Goal: Task Accomplishment & Management: Manage account settings

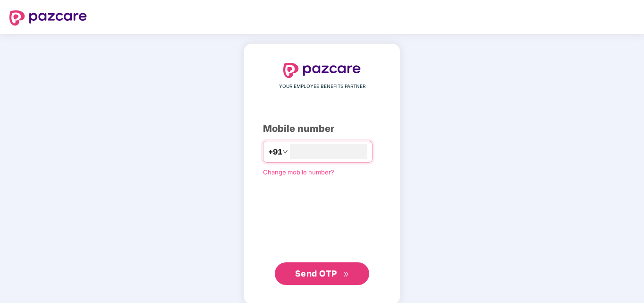
type input "**********"
click at [304, 273] on span "Send OTP" at bounding box center [316, 273] width 42 height 10
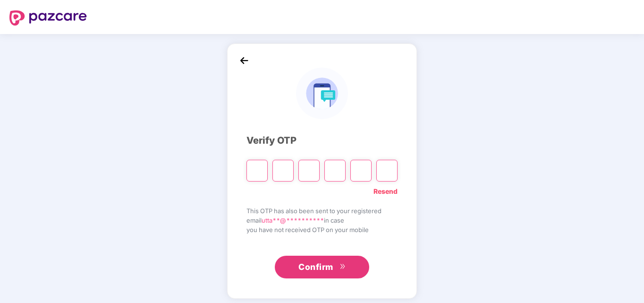
type input "*"
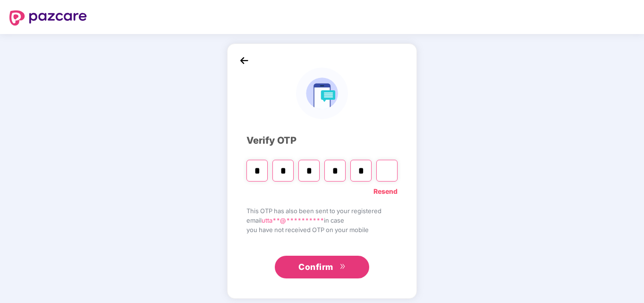
type input "*"
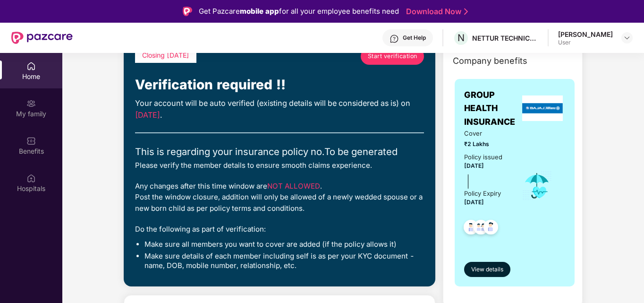
scroll to position [94, 0]
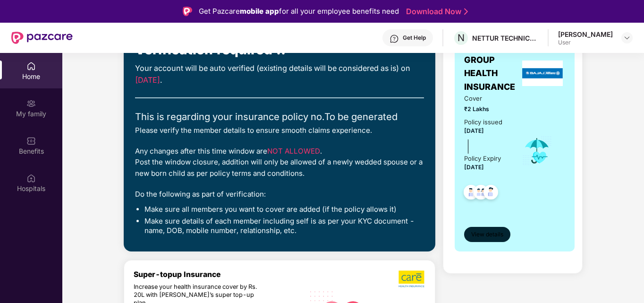
click at [488, 233] on span "View details" at bounding box center [487, 234] width 32 height 9
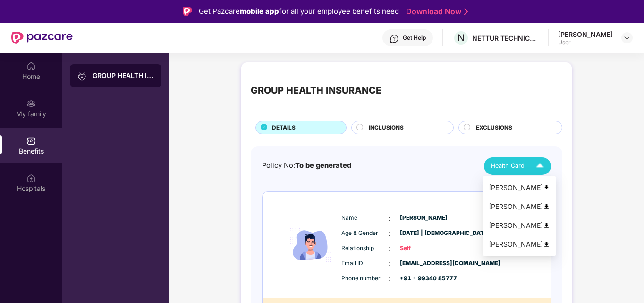
click at [532, 167] on img at bounding box center [540, 166] width 17 height 17
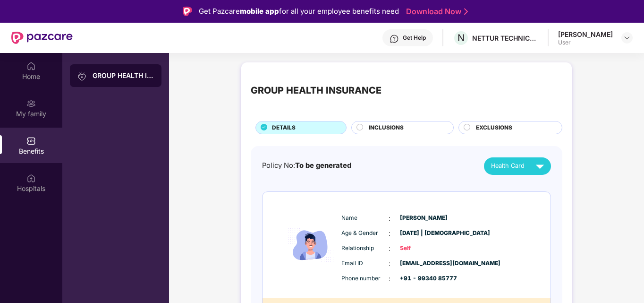
click at [391, 127] on span "INCLUSIONS" at bounding box center [386, 127] width 35 height 9
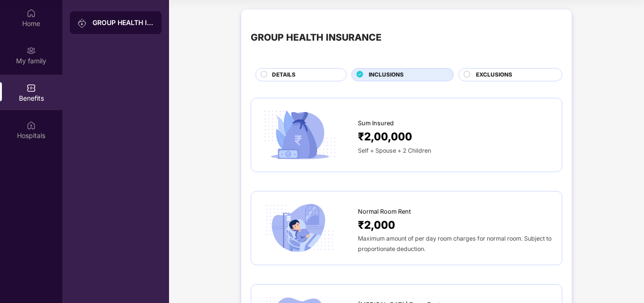
click at [492, 76] on span "EXCLUSIONS" at bounding box center [494, 74] width 36 height 9
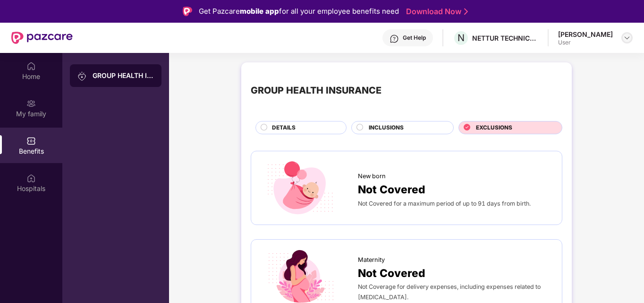
click at [628, 40] on img at bounding box center [627, 38] width 8 height 8
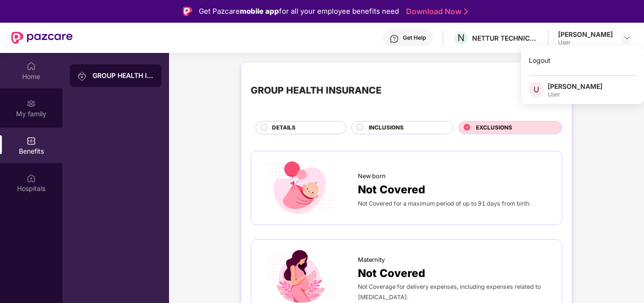
click at [29, 73] on div "Home" at bounding box center [31, 76] width 62 height 9
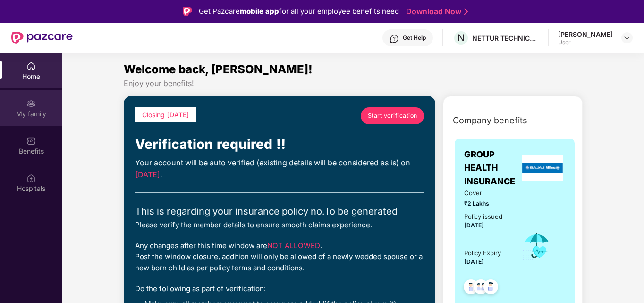
click at [34, 107] on img at bounding box center [30, 103] width 9 height 9
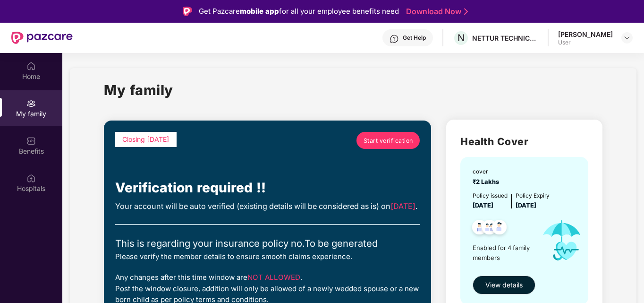
click at [384, 140] on span "Start verification" at bounding box center [388, 140] width 50 height 9
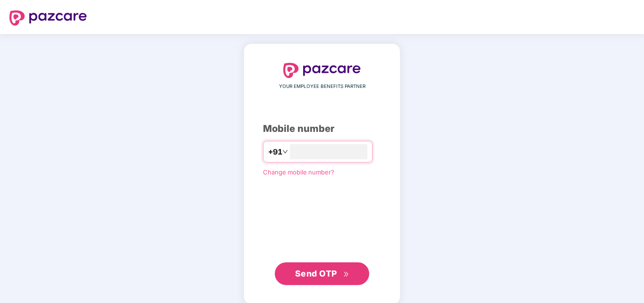
type input "**********"
click at [329, 276] on span "Send OTP" at bounding box center [316, 273] width 42 height 10
click at [444, 119] on div "**********" at bounding box center [322, 173] width 644 height 278
click at [430, 173] on div "YOUR EMPLOYEE BENEFITS PARTNER Mobile number +91 Change mobile number? Send OTP" at bounding box center [322, 173] width 644 height 278
click at [333, 270] on span "Send OTP" at bounding box center [316, 273] width 42 height 10
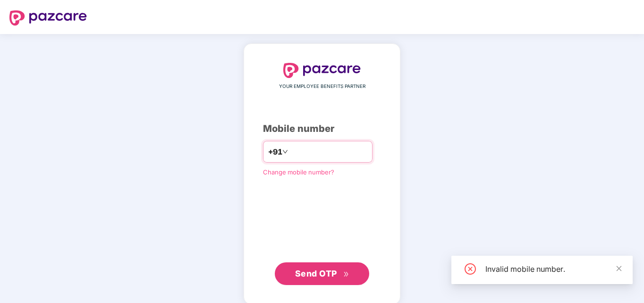
click at [309, 152] on input "*********" at bounding box center [328, 151] width 77 height 15
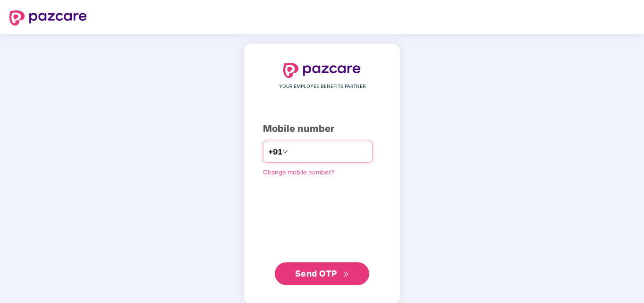
type input "**********"
click at [328, 271] on span "Send OTP" at bounding box center [316, 273] width 42 height 10
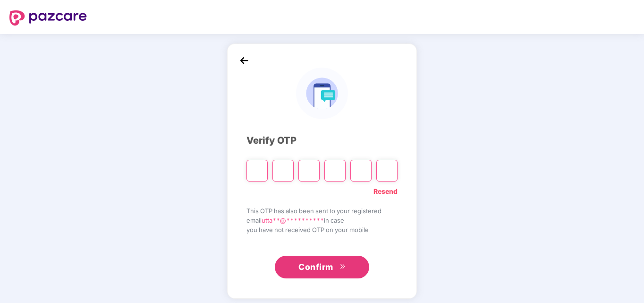
type input "*"
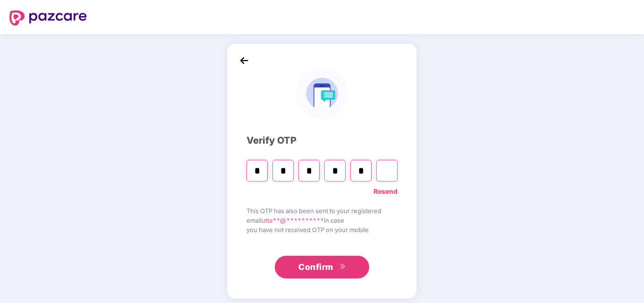
type input "*"
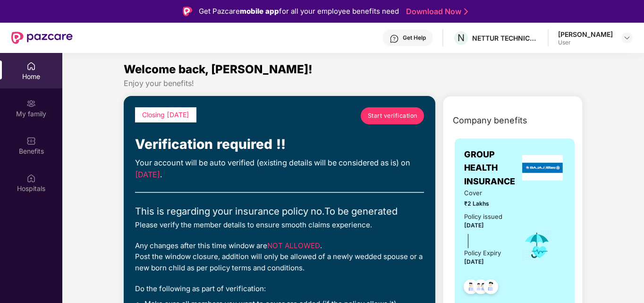
click at [384, 114] on span "Start verification" at bounding box center [393, 115] width 50 height 9
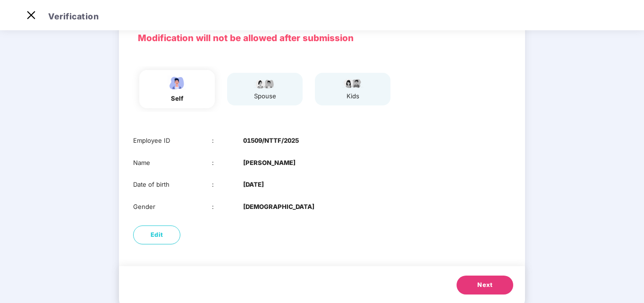
scroll to position [71, 0]
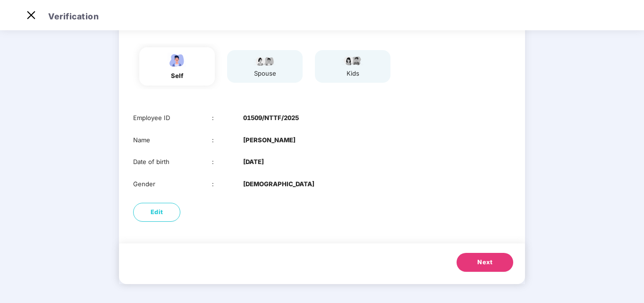
click at [481, 266] on span "Next" at bounding box center [484, 261] width 15 height 9
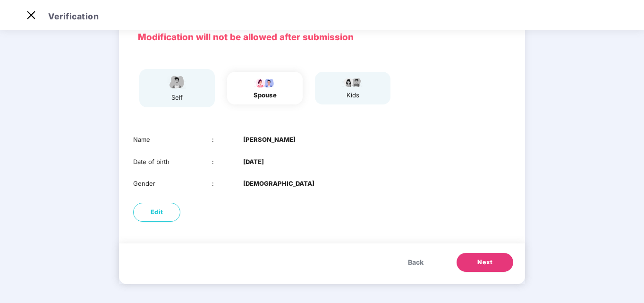
click at [481, 262] on span "Next" at bounding box center [484, 261] width 15 height 9
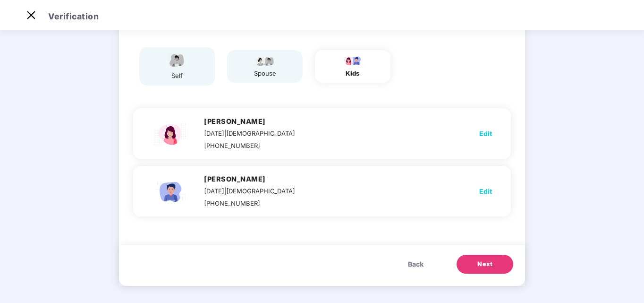
click at [278, 61] on div "spouse" at bounding box center [265, 66] width 76 height 33
click at [416, 265] on span "Back" at bounding box center [416, 264] width 16 height 10
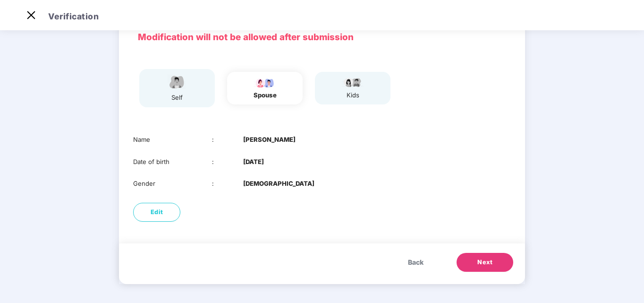
scroll to position [49, 0]
click at [358, 91] on div "kids" at bounding box center [353, 95] width 24 height 10
click at [485, 261] on span "Next" at bounding box center [484, 261] width 15 height 9
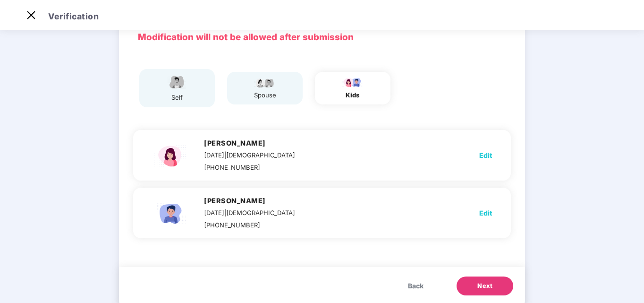
click at [268, 96] on div "spouse" at bounding box center [265, 95] width 24 height 10
click at [414, 284] on span "Back" at bounding box center [416, 285] width 16 height 10
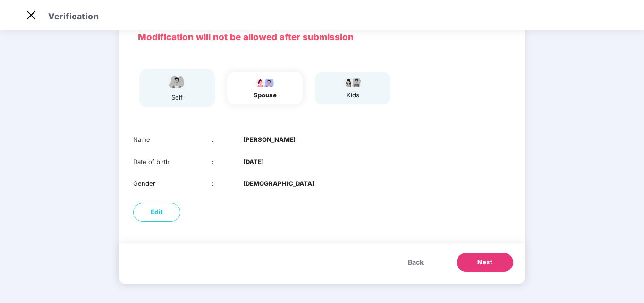
click at [411, 262] on span "Back" at bounding box center [416, 262] width 16 height 10
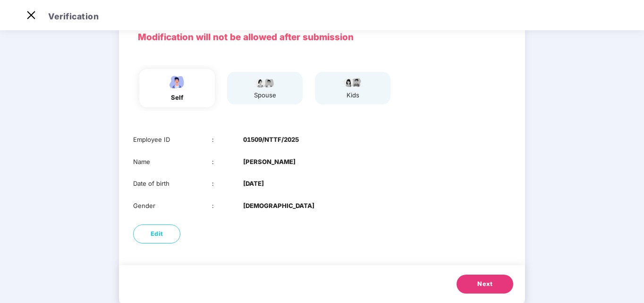
click at [492, 286] on button "Next" at bounding box center [484, 283] width 57 height 19
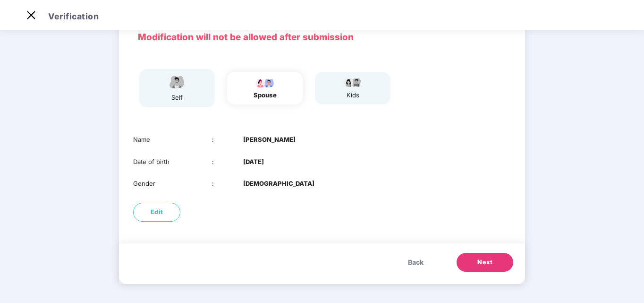
click at [493, 264] on button "Next" at bounding box center [484, 262] width 57 height 19
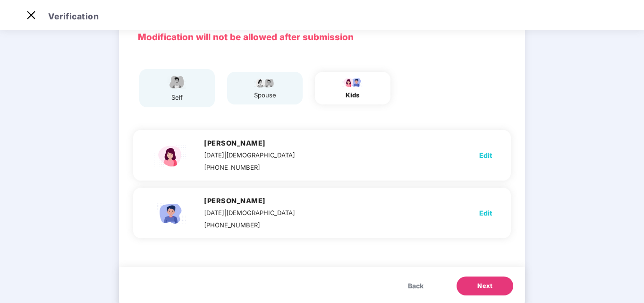
click at [483, 287] on span "Next" at bounding box center [484, 285] width 15 height 9
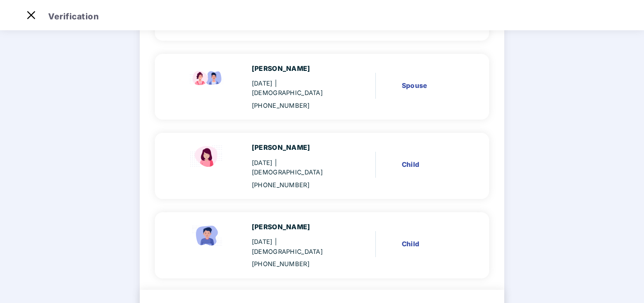
scroll to position [167, 0]
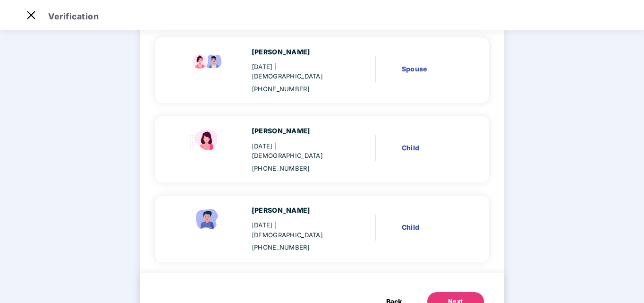
click at [449, 296] on div "Next" at bounding box center [455, 300] width 15 height 9
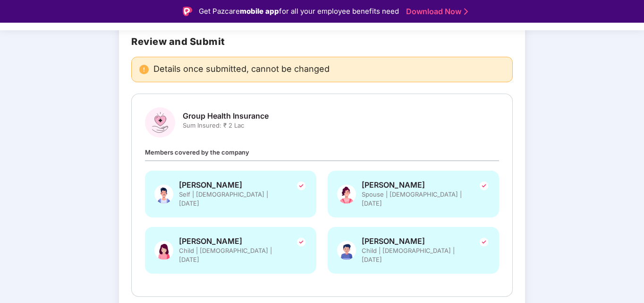
scroll to position [100, 0]
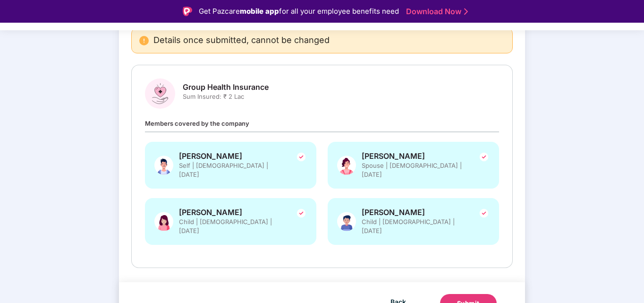
click at [474, 298] on div "Submit" at bounding box center [468, 302] width 23 height 9
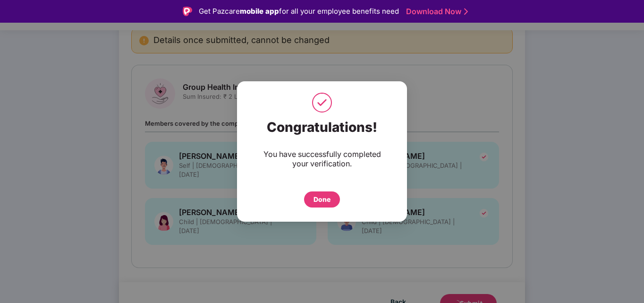
click at [326, 198] on div "Done" at bounding box center [321, 199] width 17 height 10
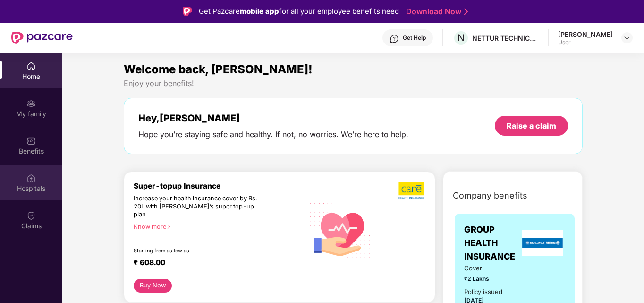
click at [37, 185] on div "Hospitals" at bounding box center [31, 188] width 62 height 9
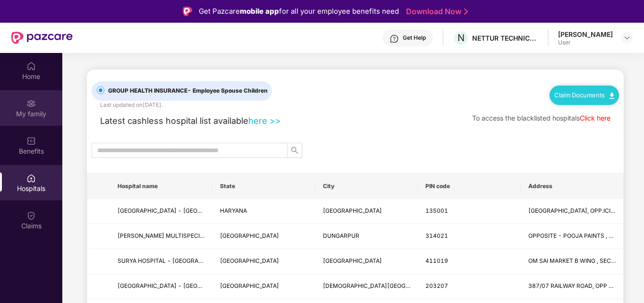
click at [39, 102] on div "My family" at bounding box center [31, 107] width 62 height 35
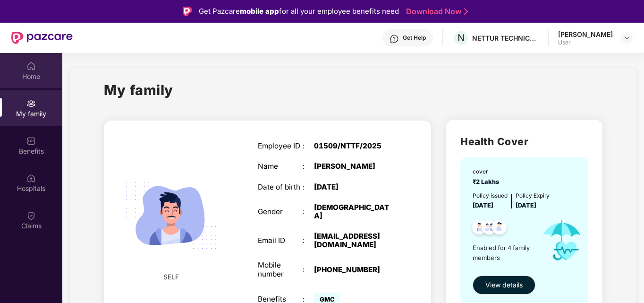
click at [32, 72] on div "Home" at bounding box center [31, 76] width 62 height 9
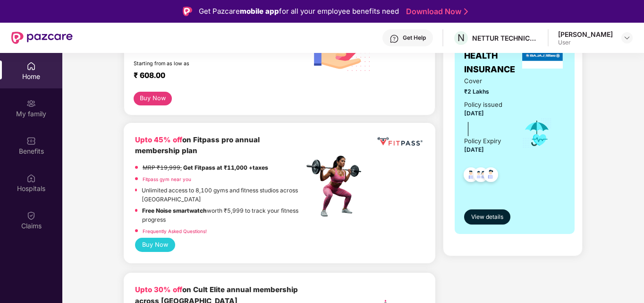
scroll to position [189, 0]
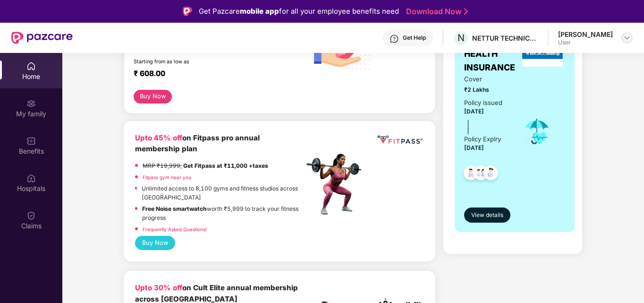
click at [627, 37] on img at bounding box center [627, 38] width 8 height 8
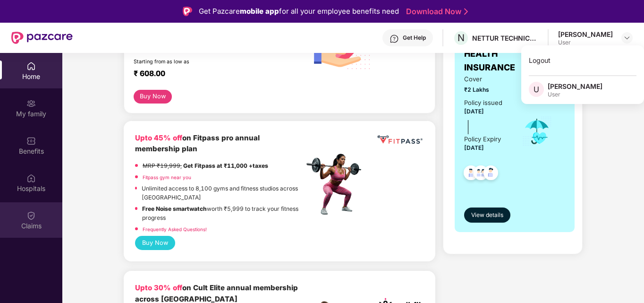
click at [34, 221] on div "Claims" at bounding box center [31, 225] width 62 height 9
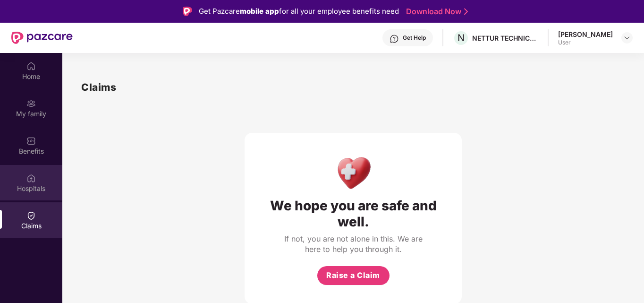
click at [38, 190] on div "Hospitals" at bounding box center [31, 188] width 62 height 9
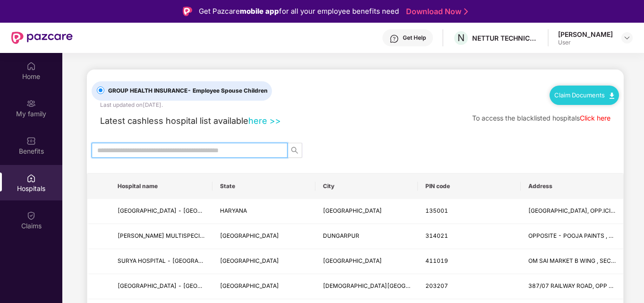
click at [162, 152] on input "text" at bounding box center [185, 150] width 177 height 10
click at [36, 156] on div "Benefits" at bounding box center [31, 144] width 62 height 35
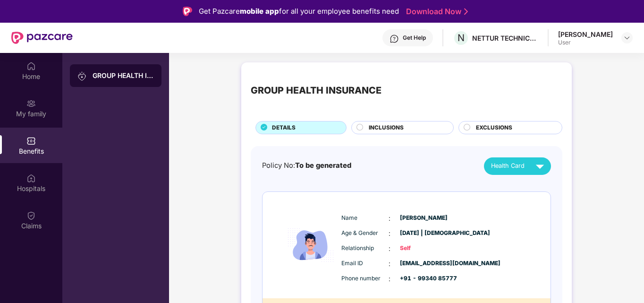
scroll to position [47, 0]
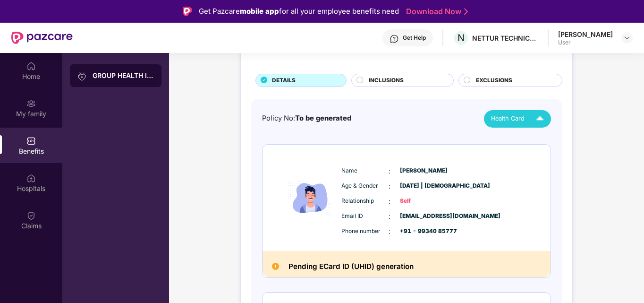
click at [533, 117] on img at bounding box center [540, 118] width 17 height 17
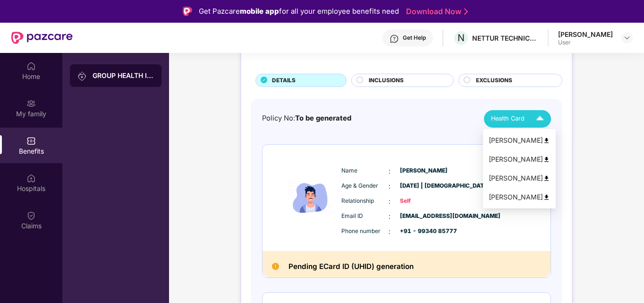
click at [517, 139] on div "[PERSON_NAME]" at bounding box center [519, 140] width 61 height 10
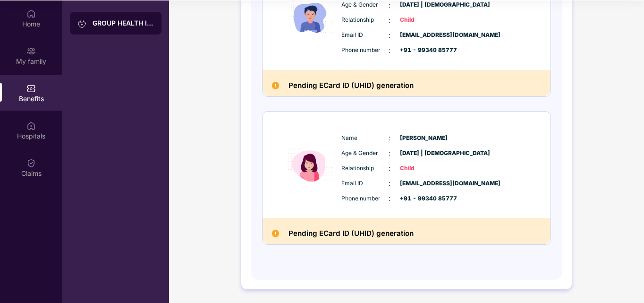
scroll to position [53, 0]
click at [354, 234] on h2 "Pending ECard ID (UHID) generation" at bounding box center [350, 233] width 125 height 12
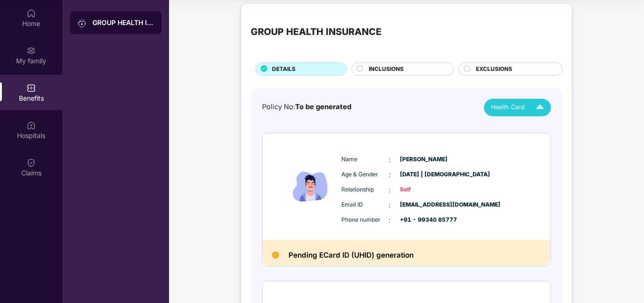
scroll to position [0, 0]
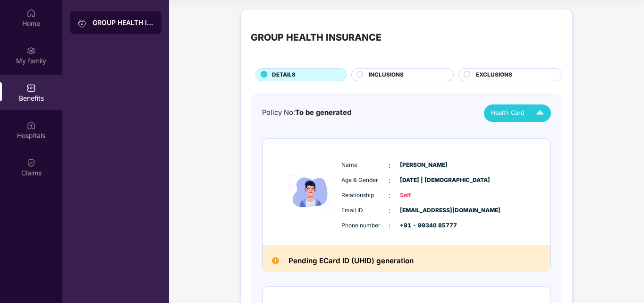
click at [374, 76] on span "INCLUSIONS" at bounding box center [386, 74] width 35 height 9
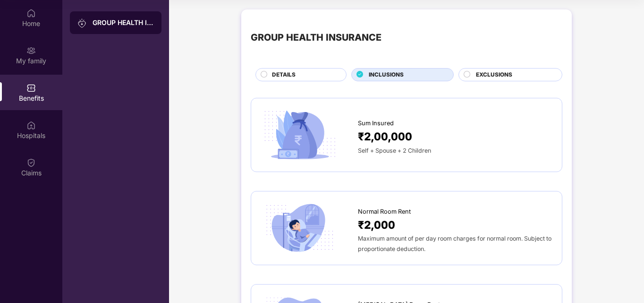
click at [299, 71] on div "DETAILS" at bounding box center [304, 75] width 74 height 10
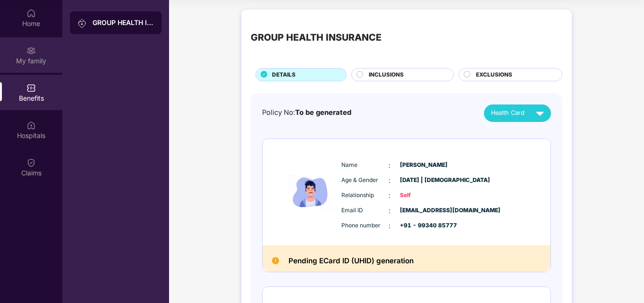
click at [29, 54] on img at bounding box center [30, 50] width 9 height 9
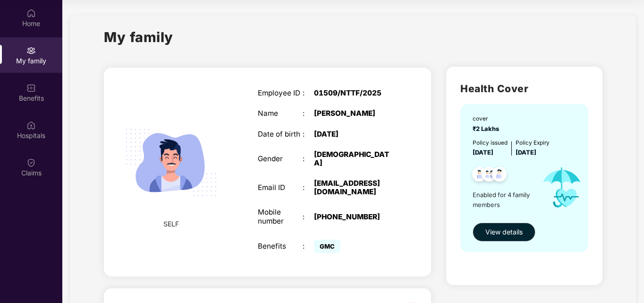
scroll to position [47, 0]
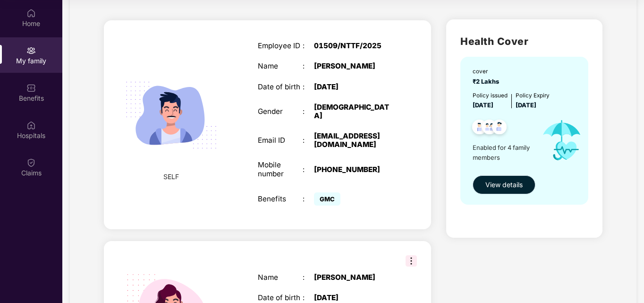
click at [507, 184] on span "View details" at bounding box center [503, 184] width 37 height 10
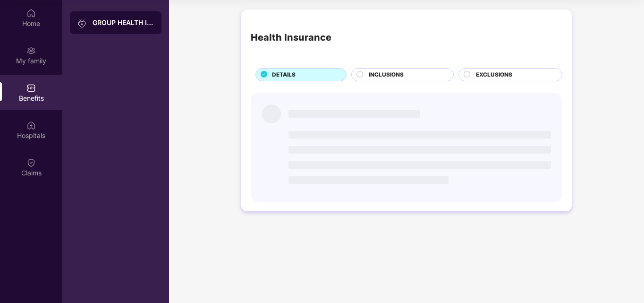
scroll to position [0, 0]
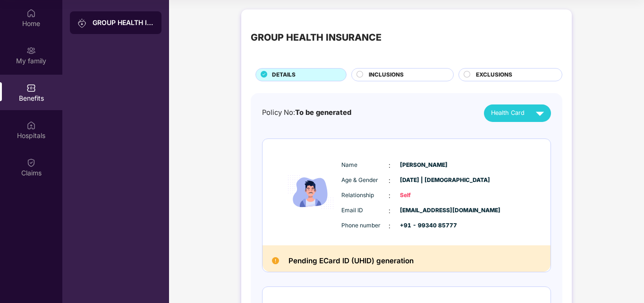
click at [332, 261] on h2 "Pending ECard ID (UHID) generation" at bounding box center [350, 260] width 125 height 12
click at [37, 22] on div "Home" at bounding box center [31, 23] width 62 height 9
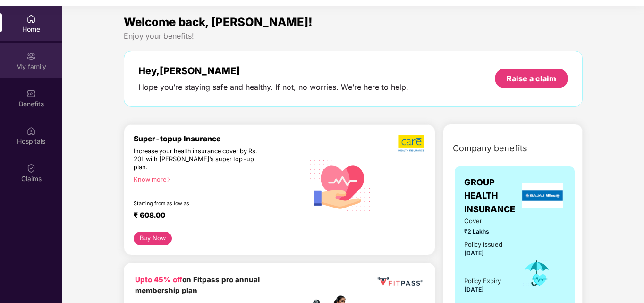
click at [34, 63] on div "My family" at bounding box center [31, 66] width 62 height 9
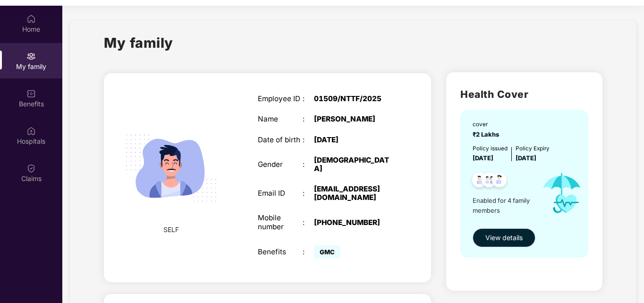
click at [503, 237] on span "View details" at bounding box center [503, 237] width 37 height 10
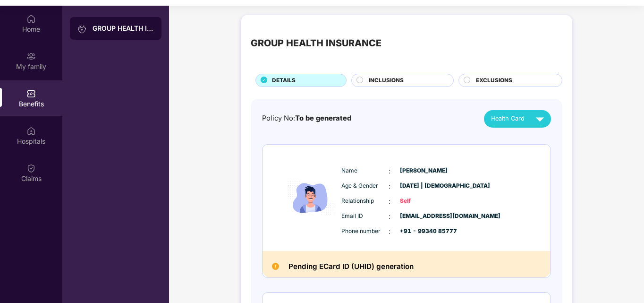
click at [392, 78] on span "INCLUSIONS" at bounding box center [386, 80] width 35 height 9
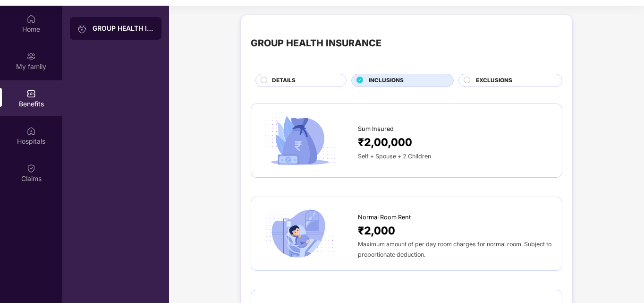
click at [481, 78] on span "EXCLUSIONS" at bounding box center [494, 80] width 36 height 9
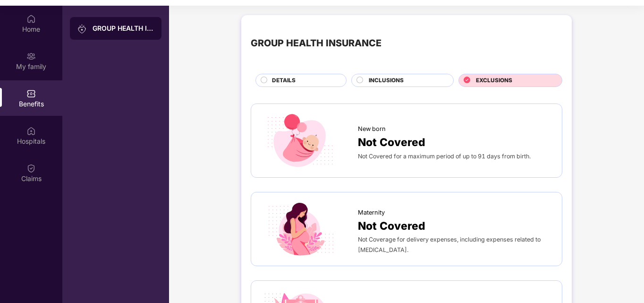
click at [394, 81] on span "INCLUSIONS" at bounding box center [386, 80] width 35 height 9
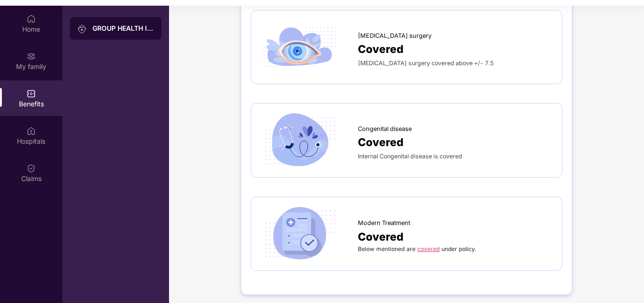
scroll to position [963, 0]
click at [401, 222] on span "Modern Treatment" at bounding box center [384, 222] width 52 height 9
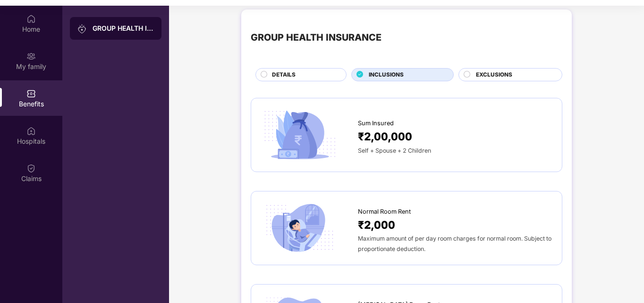
scroll to position [0, 0]
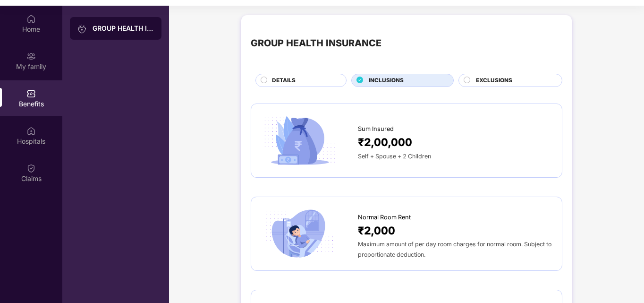
click at [310, 76] on div "DETAILS" at bounding box center [304, 81] width 74 height 10
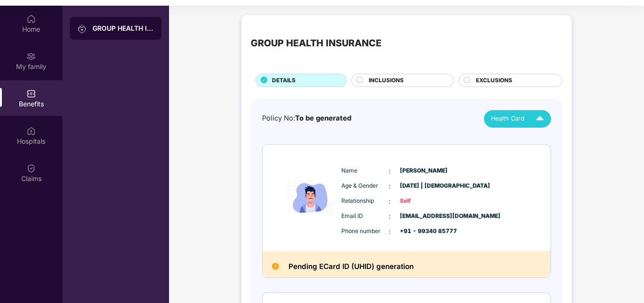
click at [537, 120] on img at bounding box center [540, 118] width 17 height 17
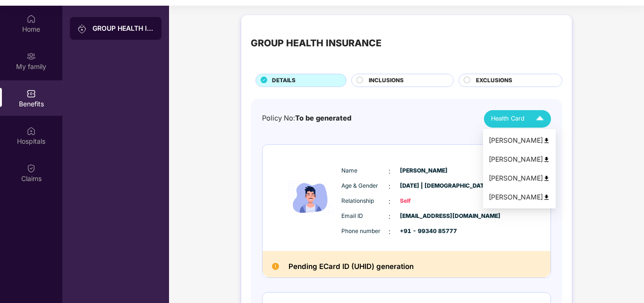
click at [516, 160] on div "[PERSON_NAME]" at bounding box center [519, 159] width 61 height 10
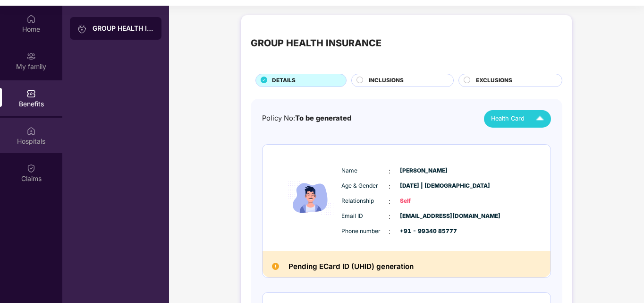
click at [34, 137] on div "Hospitals" at bounding box center [31, 140] width 62 height 9
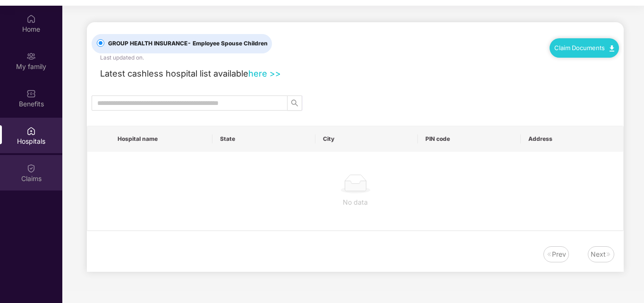
click at [34, 165] on img at bounding box center [30, 167] width 9 height 9
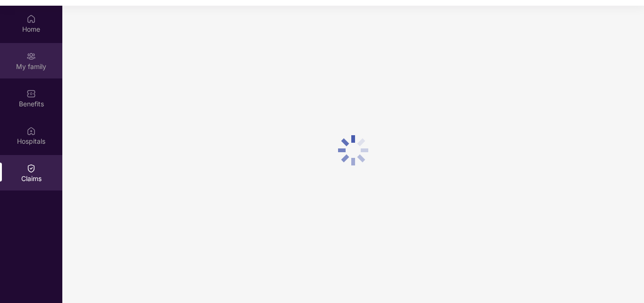
click at [34, 67] on div "My family" at bounding box center [31, 66] width 62 height 9
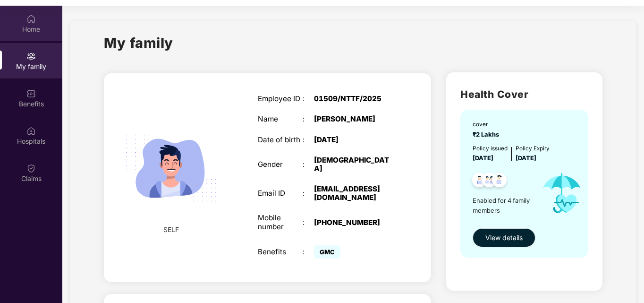
click at [33, 31] on div "Home" at bounding box center [31, 29] width 62 height 9
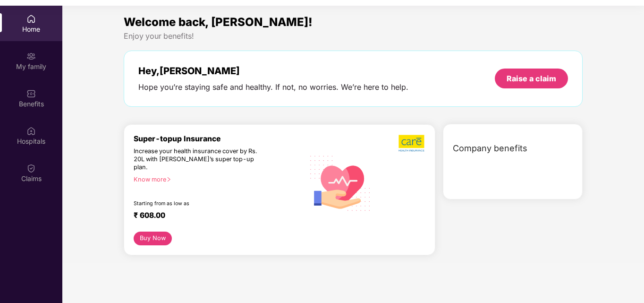
click at [152, 231] on button "Buy Now" at bounding box center [153, 238] width 38 height 14
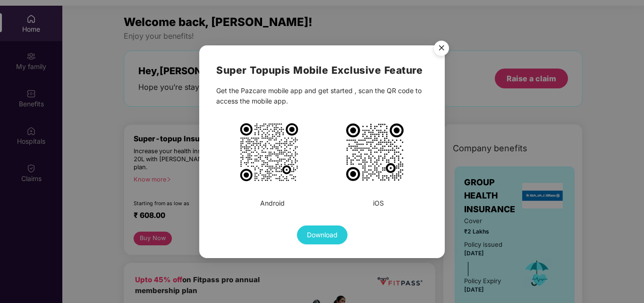
click at [443, 50] on img "Close" at bounding box center [441, 49] width 26 height 26
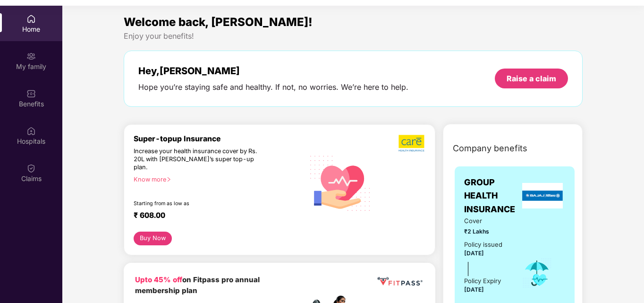
click at [43, 23] on div "Home" at bounding box center [31, 23] width 62 height 35
click at [34, 66] on div "My family" at bounding box center [31, 66] width 62 height 9
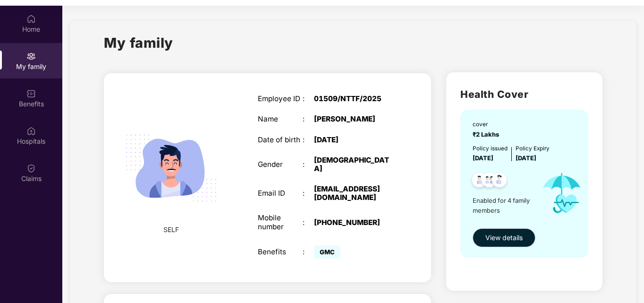
click at [174, 178] on img at bounding box center [171, 167] width 113 height 113
drag, startPoint x: 191, startPoint y: 176, endPoint x: 186, endPoint y: 177, distance: 5.4
click at [190, 177] on img at bounding box center [171, 167] width 113 height 113
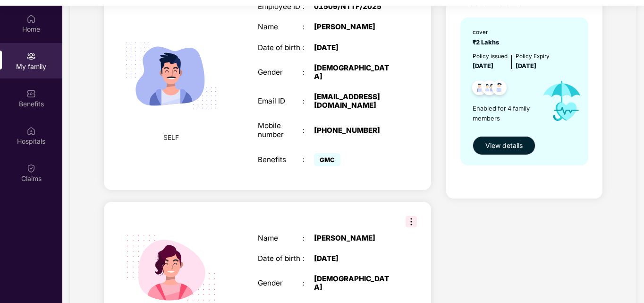
scroll to position [94, 0]
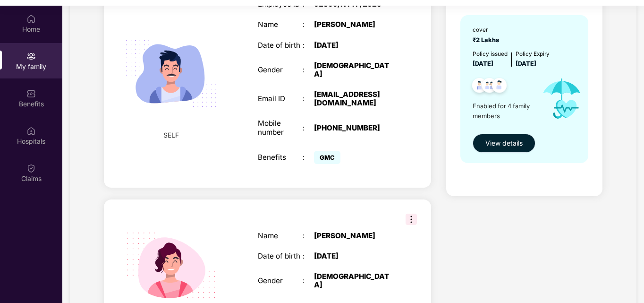
click at [506, 145] on span "View details" at bounding box center [503, 143] width 37 height 10
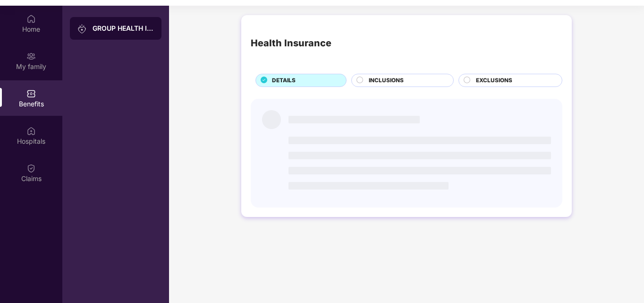
scroll to position [0, 0]
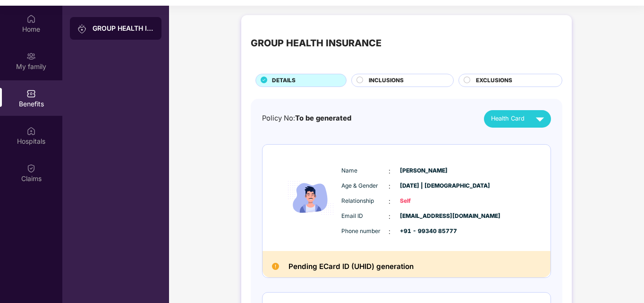
click at [536, 123] on img at bounding box center [540, 118] width 17 height 17
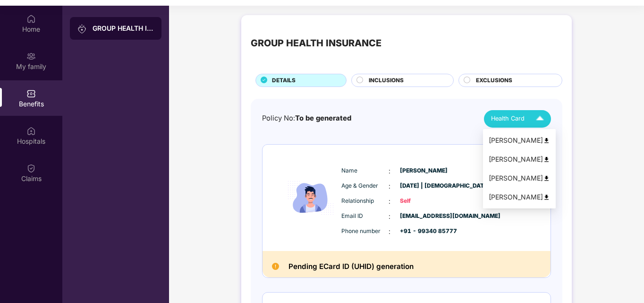
click at [515, 138] on div "[PERSON_NAME]" at bounding box center [519, 140] width 61 height 10
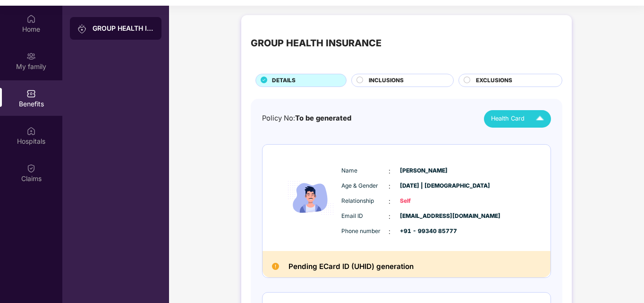
click at [524, 111] on div "Health Card" at bounding box center [519, 118] width 57 height 17
click at [442, 118] on div "Policy No: To be generated Health Card" at bounding box center [406, 118] width 289 height 17
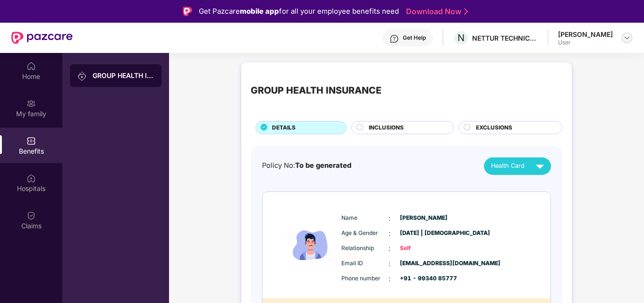
click at [630, 34] on img at bounding box center [627, 38] width 8 height 8
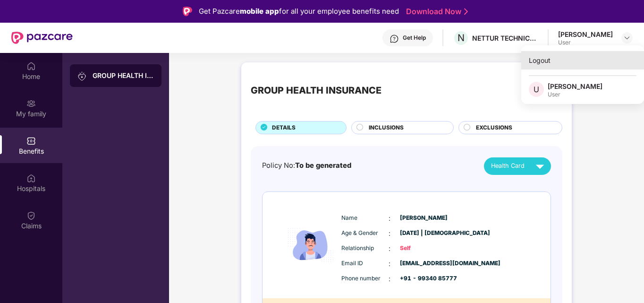
click at [554, 58] on div "Logout" at bounding box center [582, 60] width 123 height 18
